Goal: Task Accomplishment & Management: Manage account settings

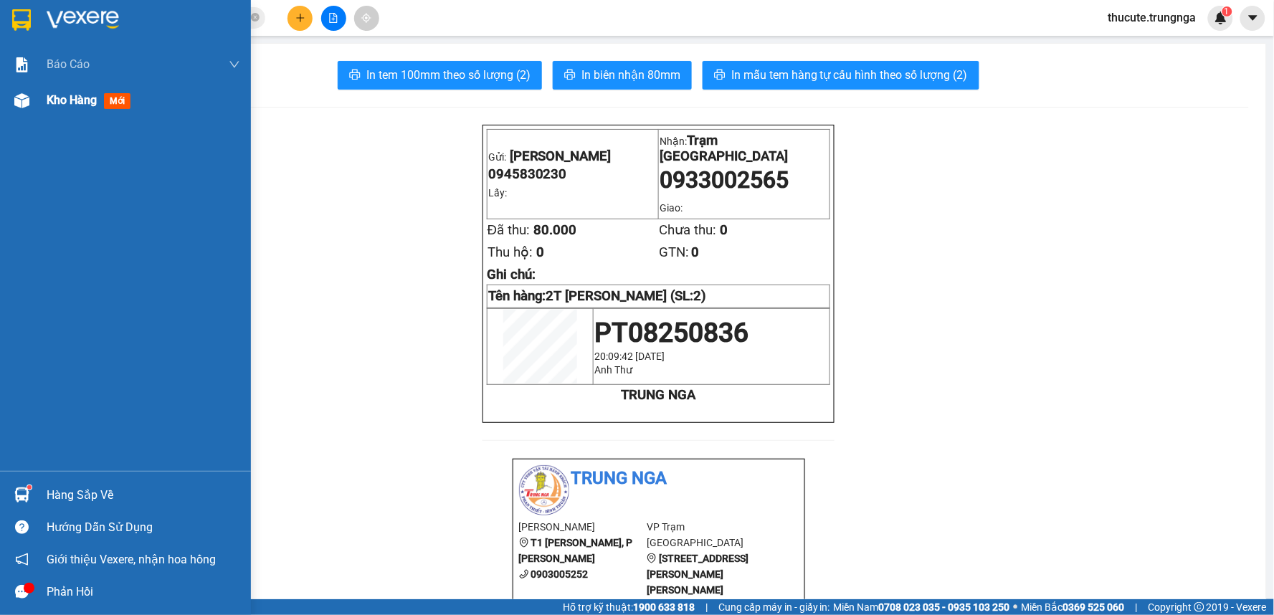
click at [41, 102] on div "Kho hàng mới" at bounding box center [125, 100] width 251 height 36
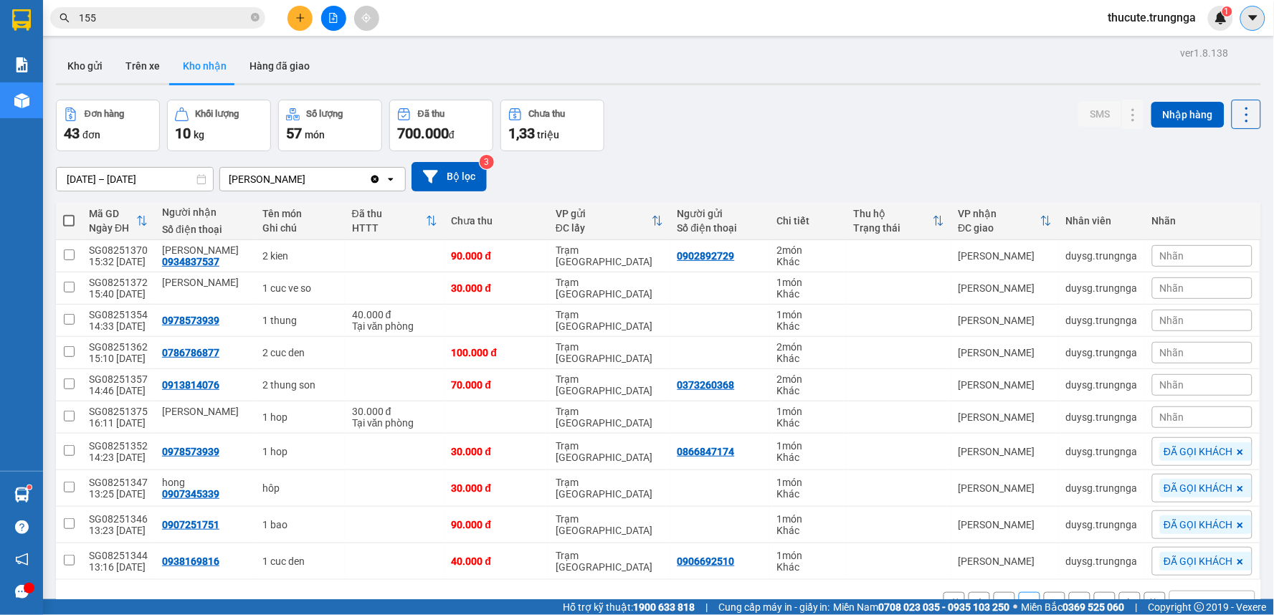
click at [1257, 12] on icon "caret-down" at bounding box center [1253, 17] width 13 height 13
click at [1143, 17] on span "thucute.trungnga" at bounding box center [1152, 18] width 111 height 18
click at [1151, 44] on span "Đăng xuất" at bounding box center [1159, 45] width 82 height 16
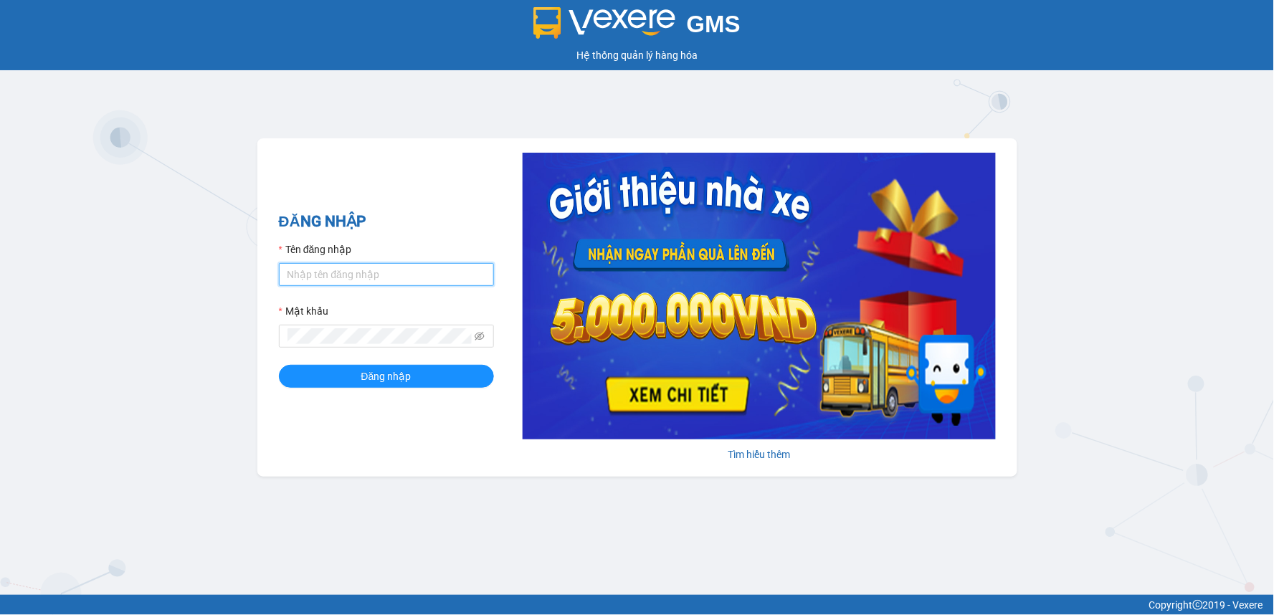
click at [405, 268] on input "Tên đăng nhập" at bounding box center [386, 274] width 215 height 23
type input "nhatmi.trungnga"
click at [385, 346] on span at bounding box center [386, 336] width 215 height 23
click at [279, 365] on button "Đăng nhập" at bounding box center [386, 376] width 215 height 23
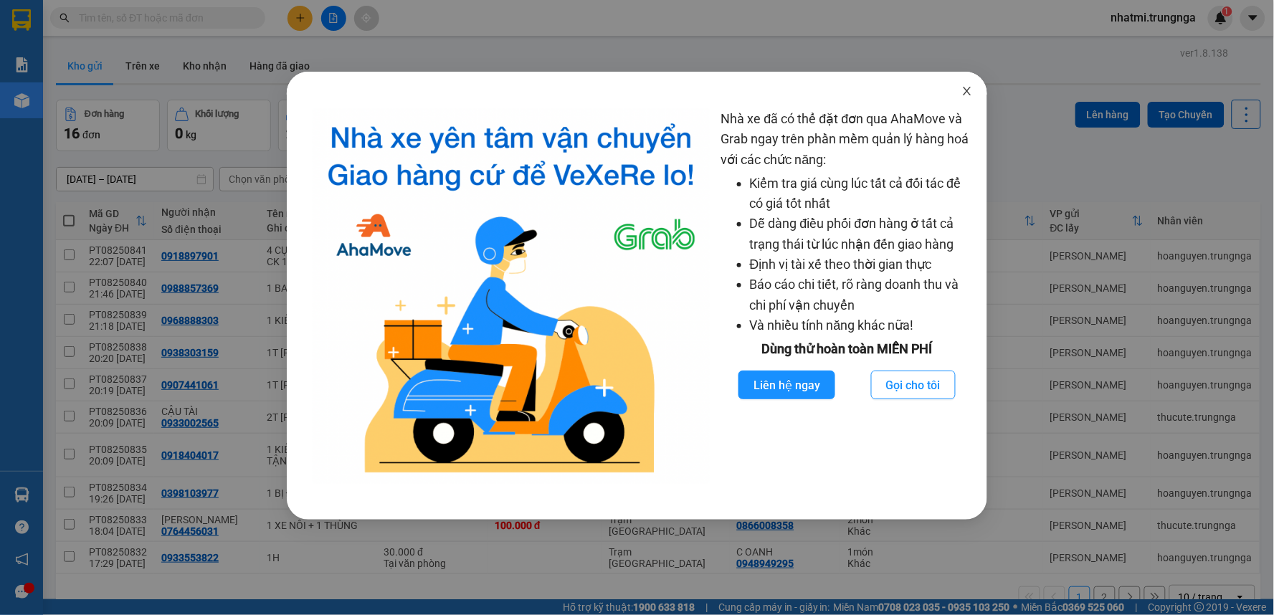
click at [969, 95] on icon "close" at bounding box center [967, 90] width 11 height 11
